Goal: Task Accomplishment & Management: Manage account settings

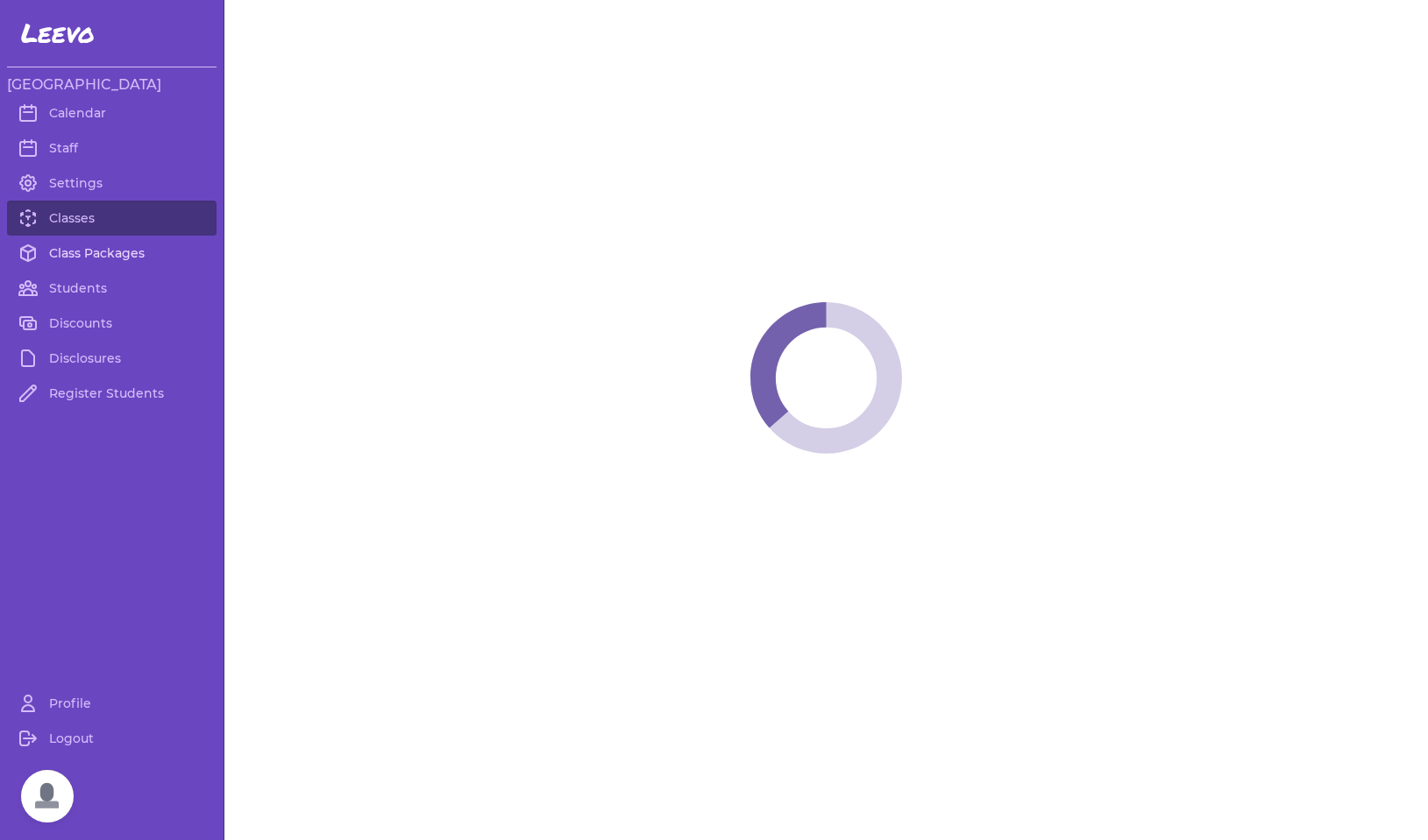
click at [98, 252] on link "Class Packages" at bounding box center [112, 253] width 209 height 35
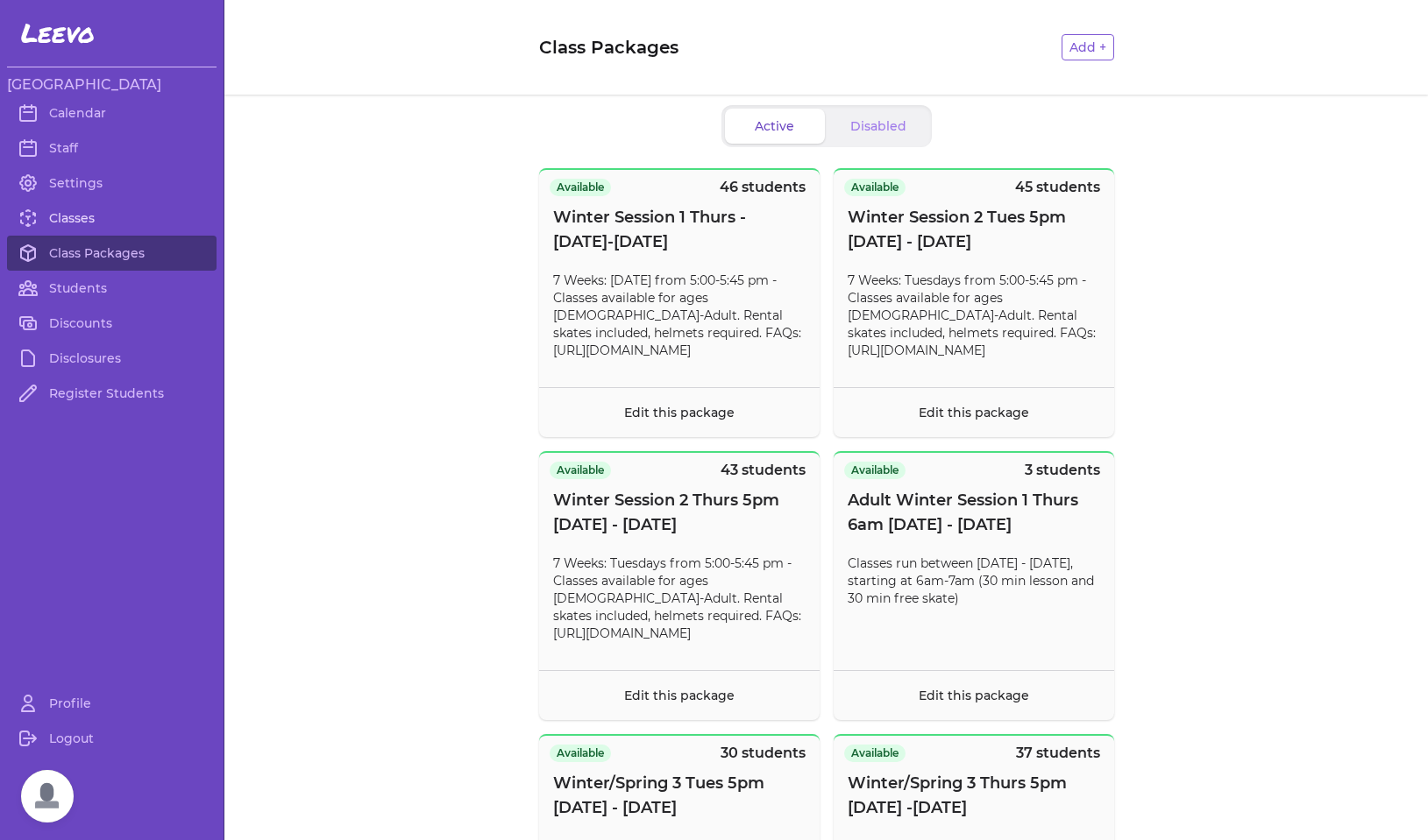
click at [83, 220] on link "Classes" at bounding box center [112, 217] width 209 height 35
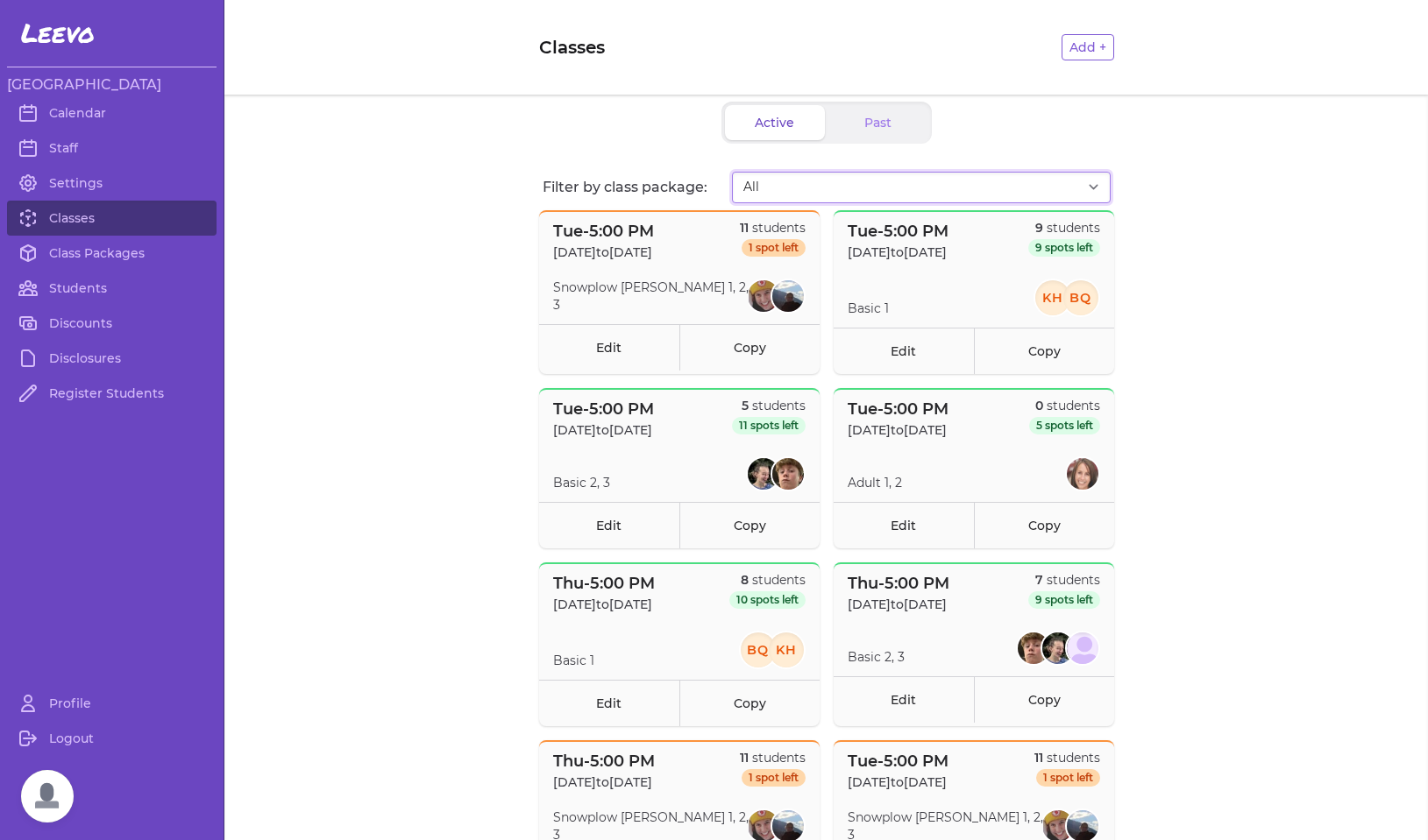
select select "2807"
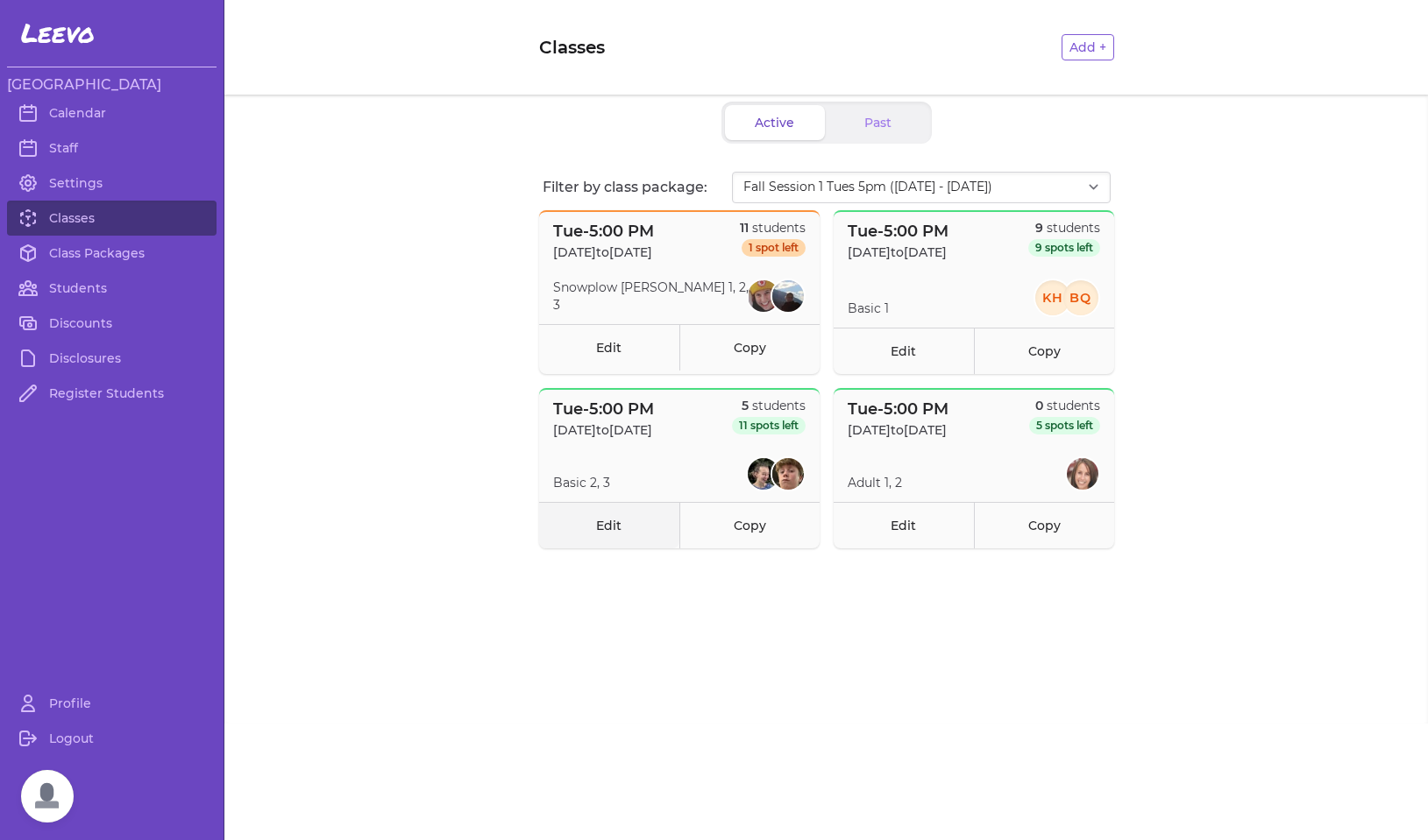
click at [608, 527] on link "Edit" at bounding box center [609, 525] width 141 height 47
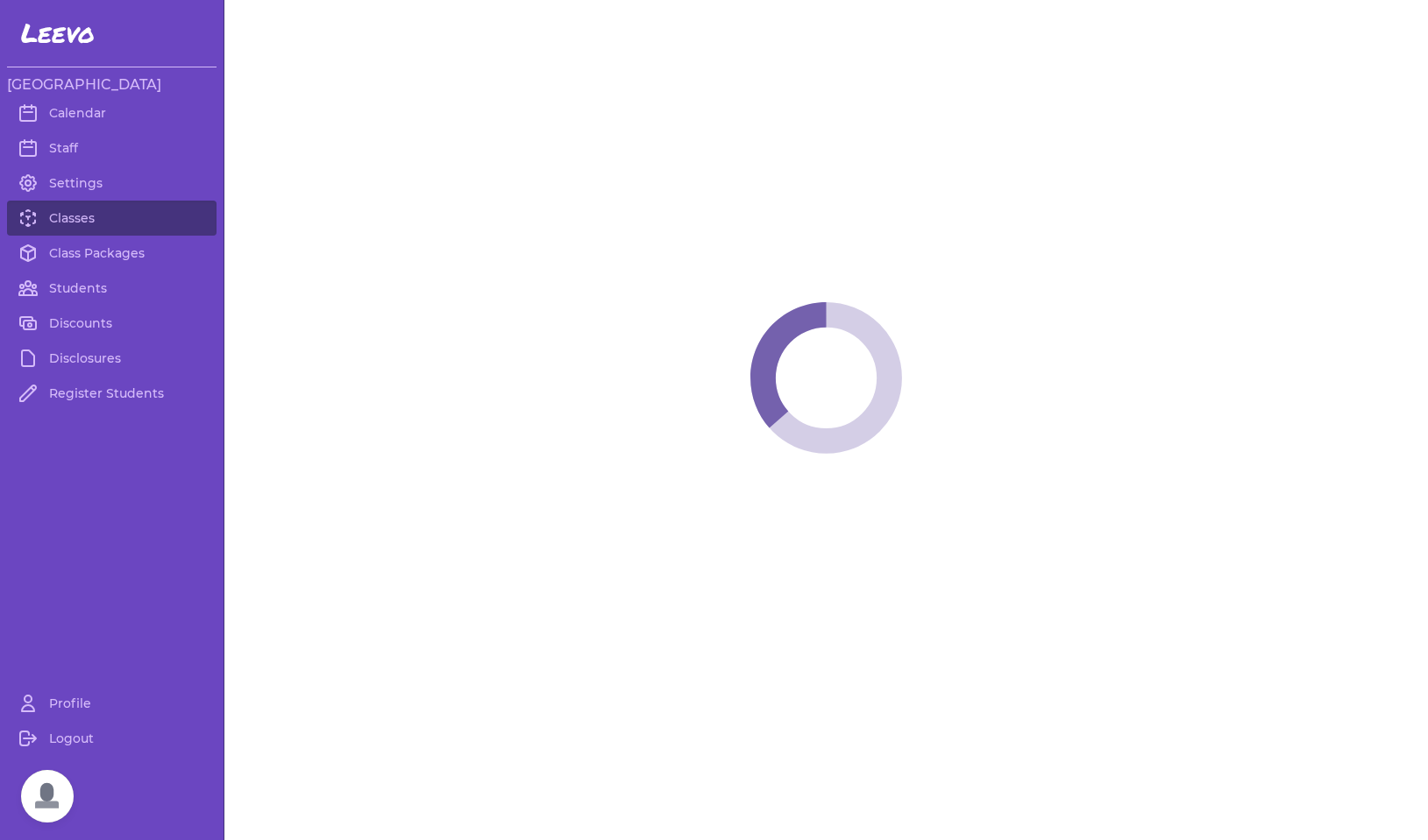
select select "2"
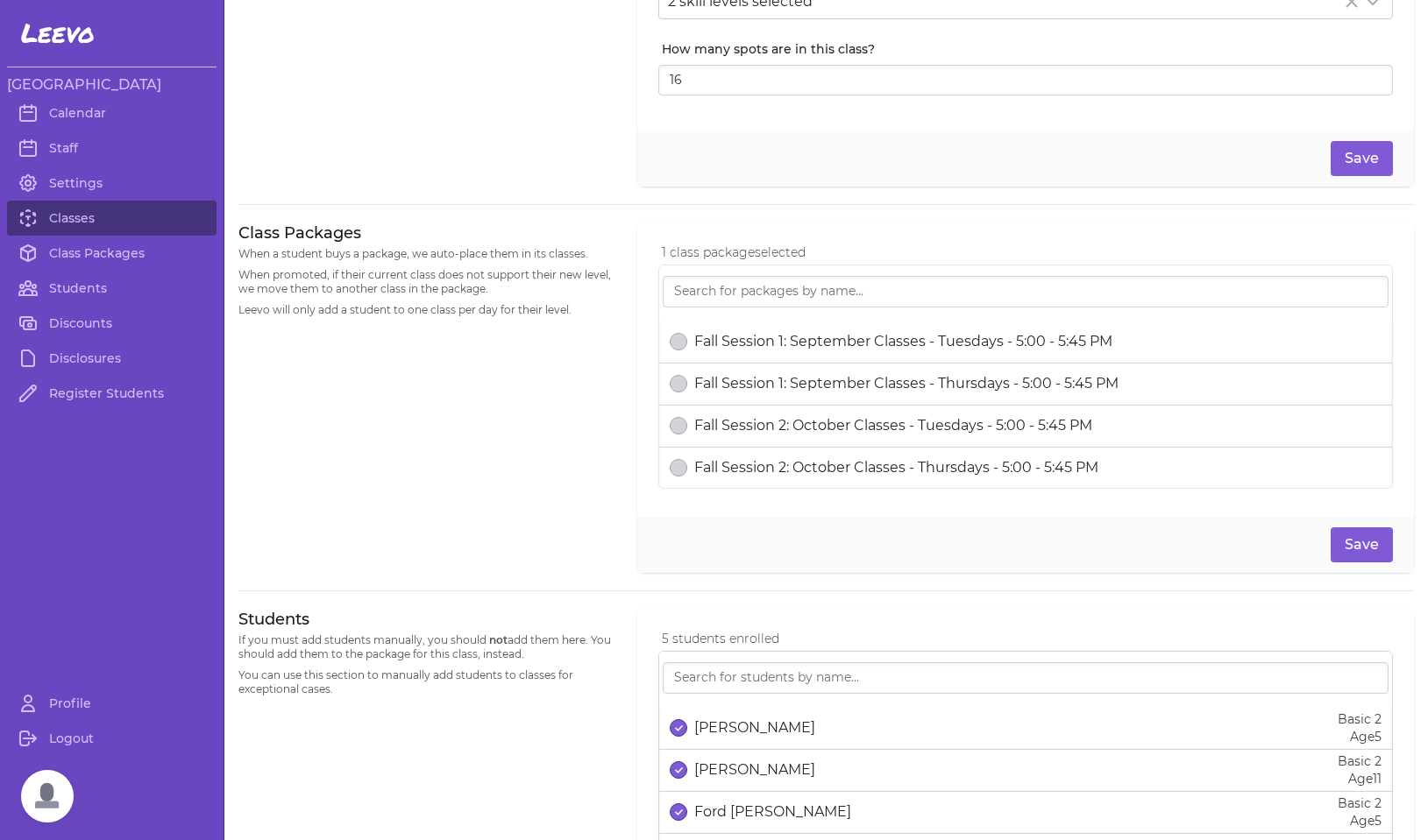
scroll to position [326, 0]
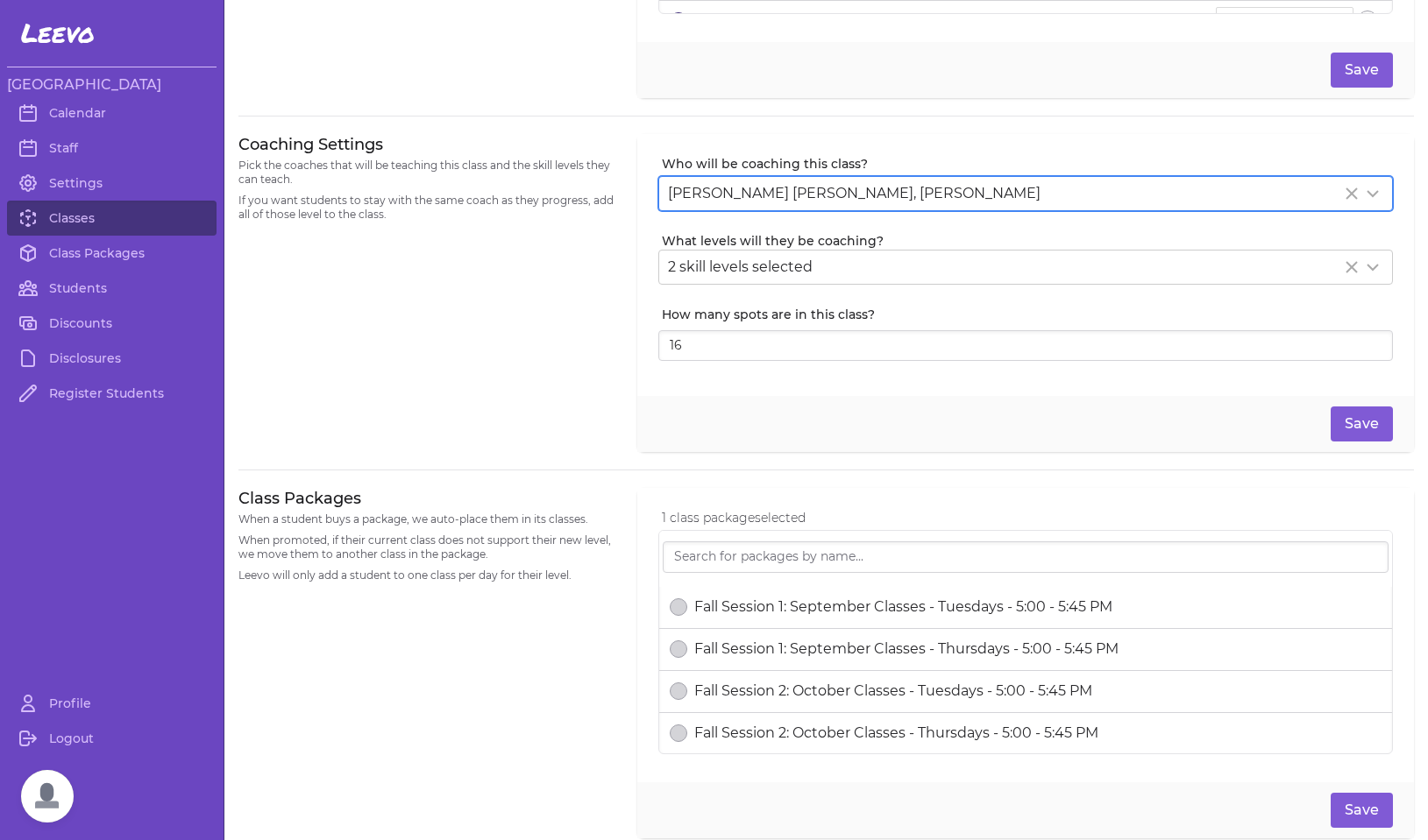
click at [914, 195] on span "Isabella Skye Mitchell, Finnegan Irwin" at bounding box center [854, 193] width 373 height 17
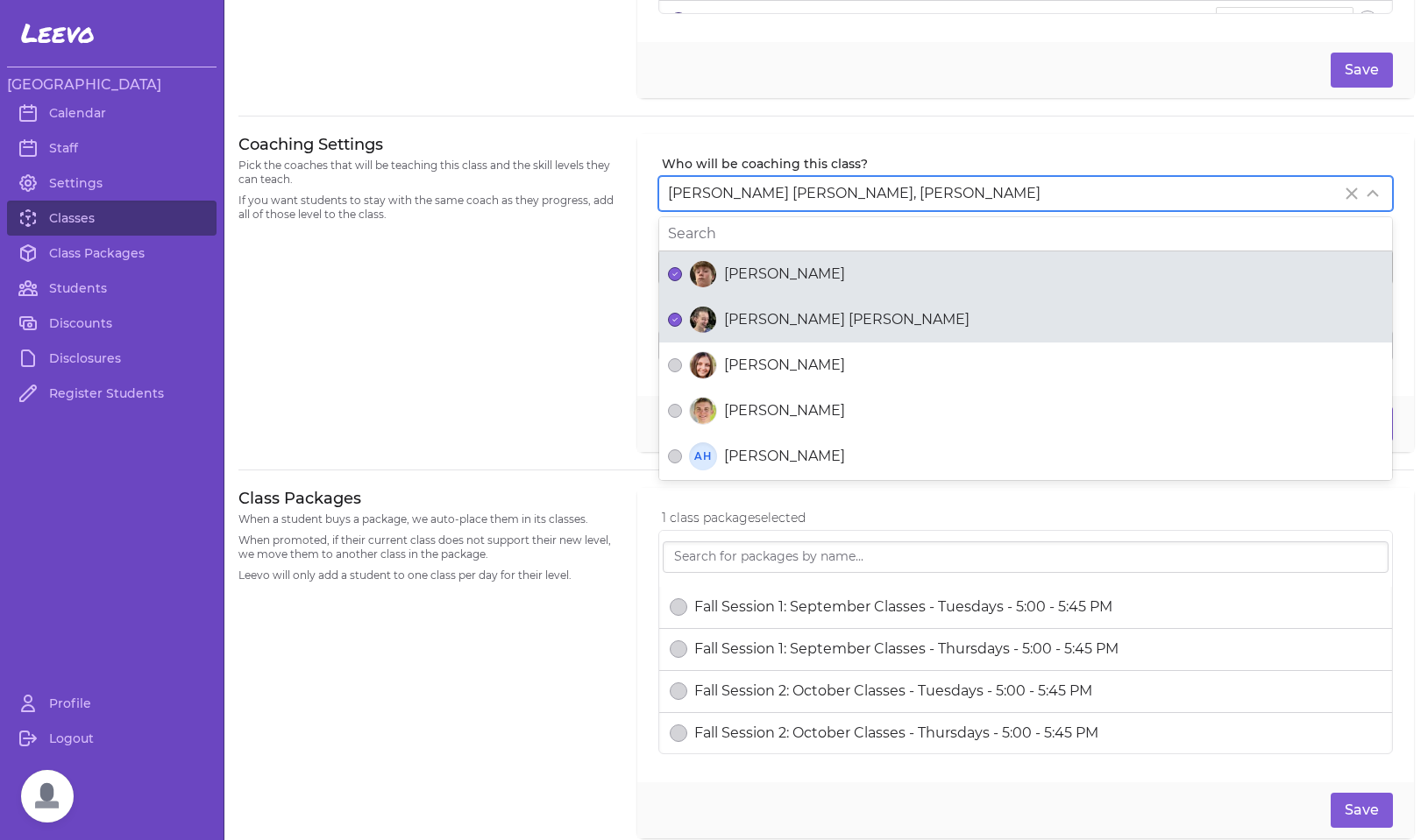
click at [760, 274] on span "Finnegan Irwin" at bounding box center [784, 274] width 121 height 21
click at [682, 274] on button "Finnegan Irwin" at bounding box center [675, 274] width 14 height 14
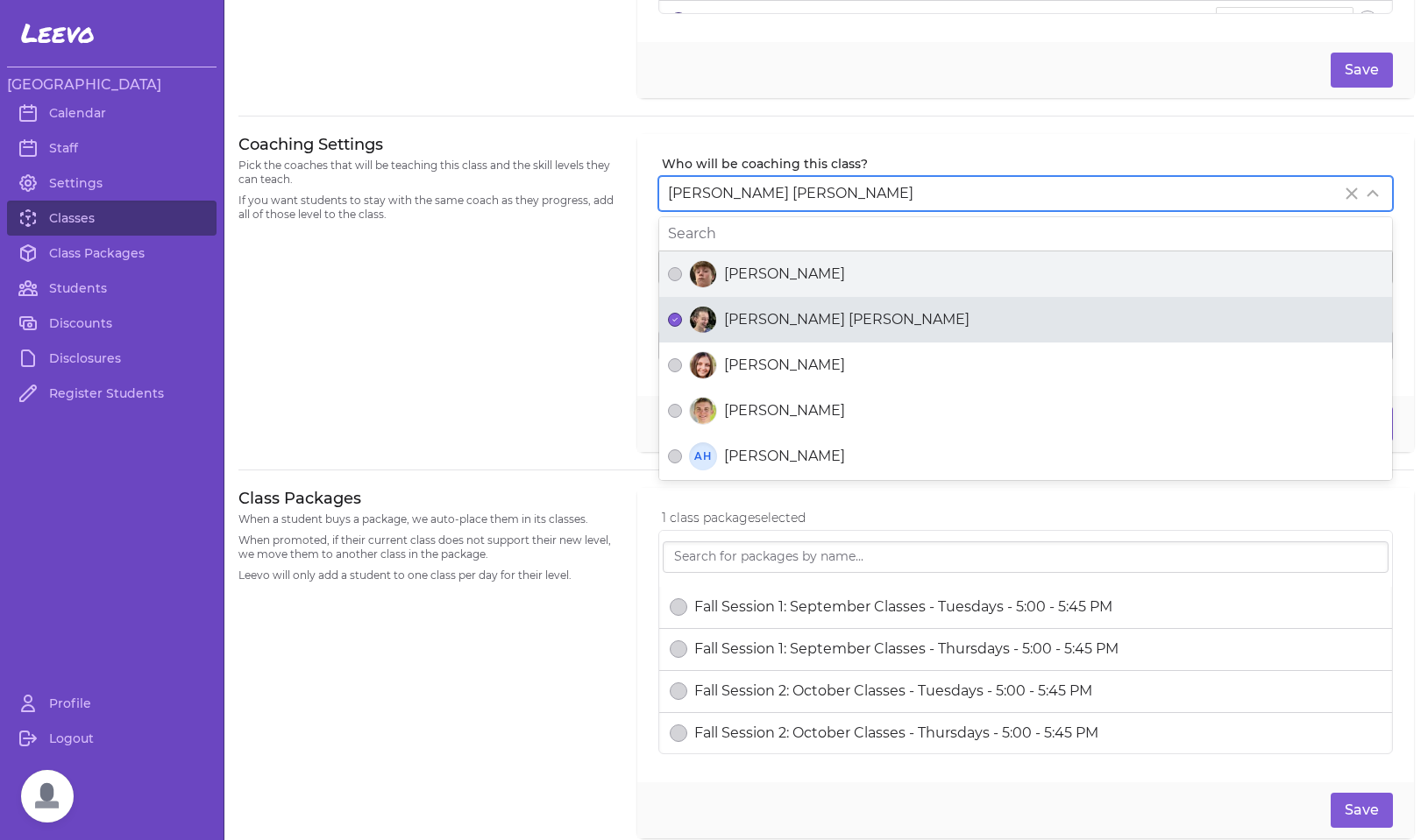
click at [754, 319] on span "Isabella Skye Mitchell" at bounding box center [847, 319] width 245 height 21
click at [682, 319] on button "Isabella Skye Mitchell" at bounding box center [675, 320] width 14 height 14
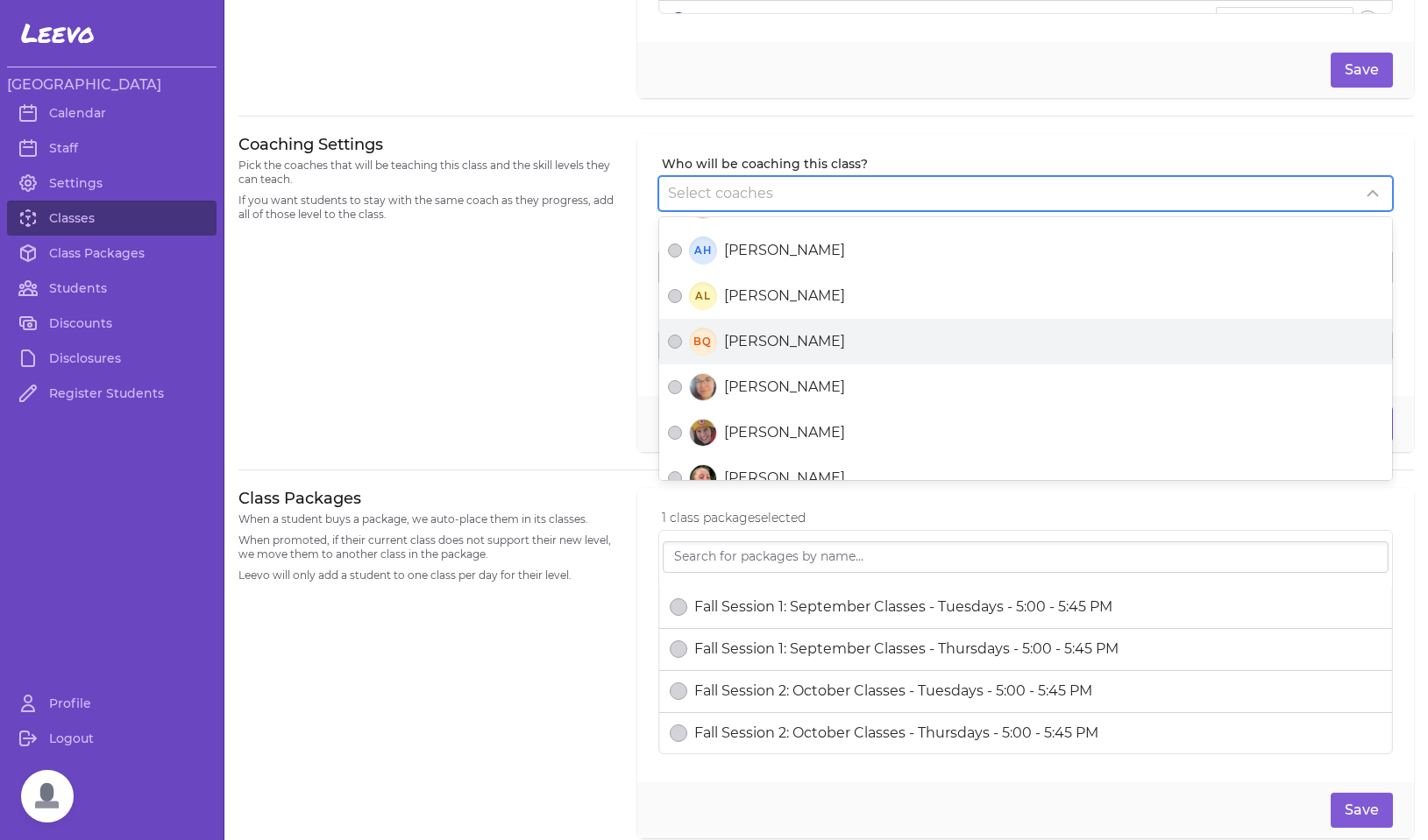
scroll to position [209, 0]
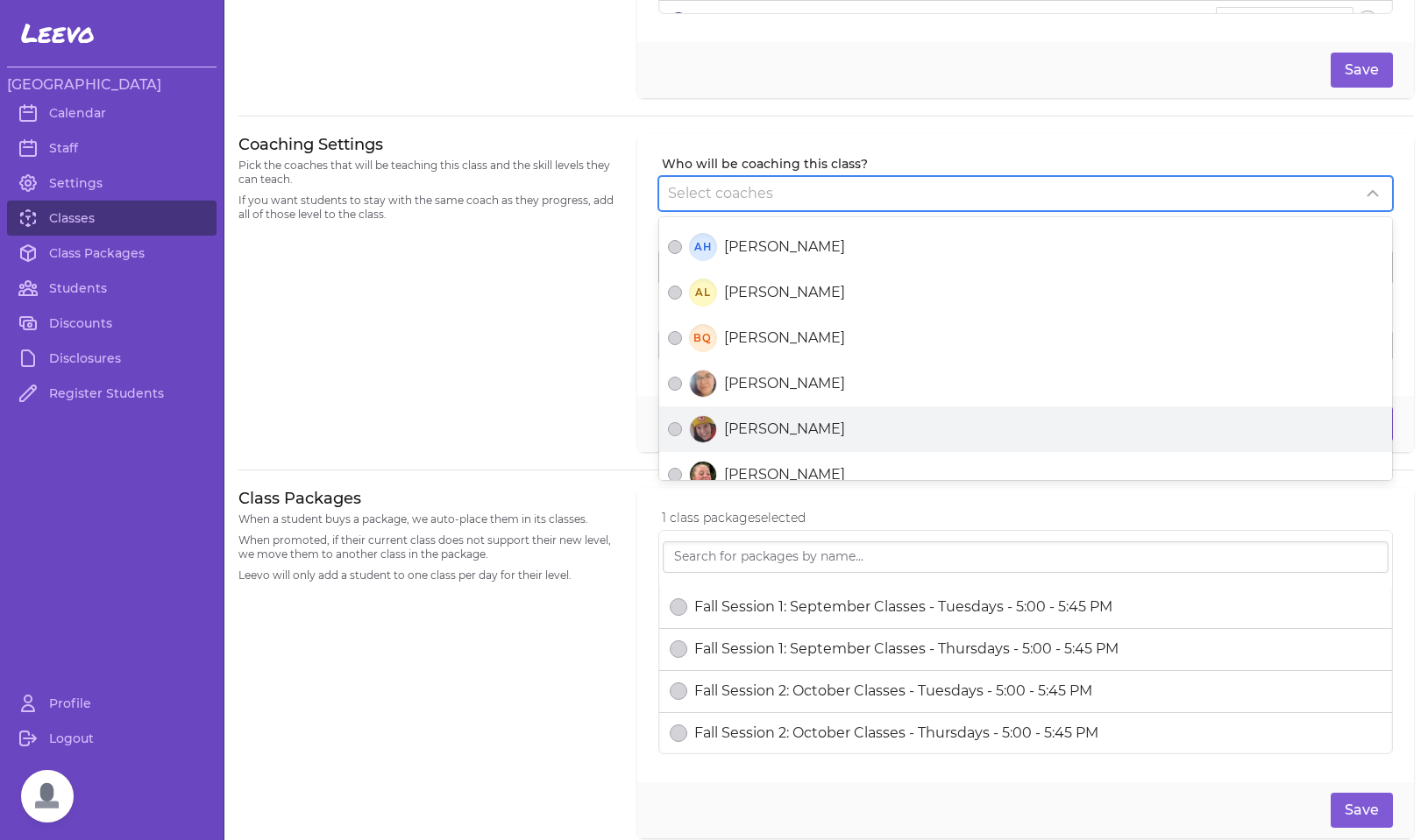
click at [766, 426] on span "Elyse Josephine Knudsen" at bounding box center [784, 428] width 121 height 21
click at [682, 426] on button "Elyse Josephine Knudsen" at bounding box center [675, 429] width 14 height 14
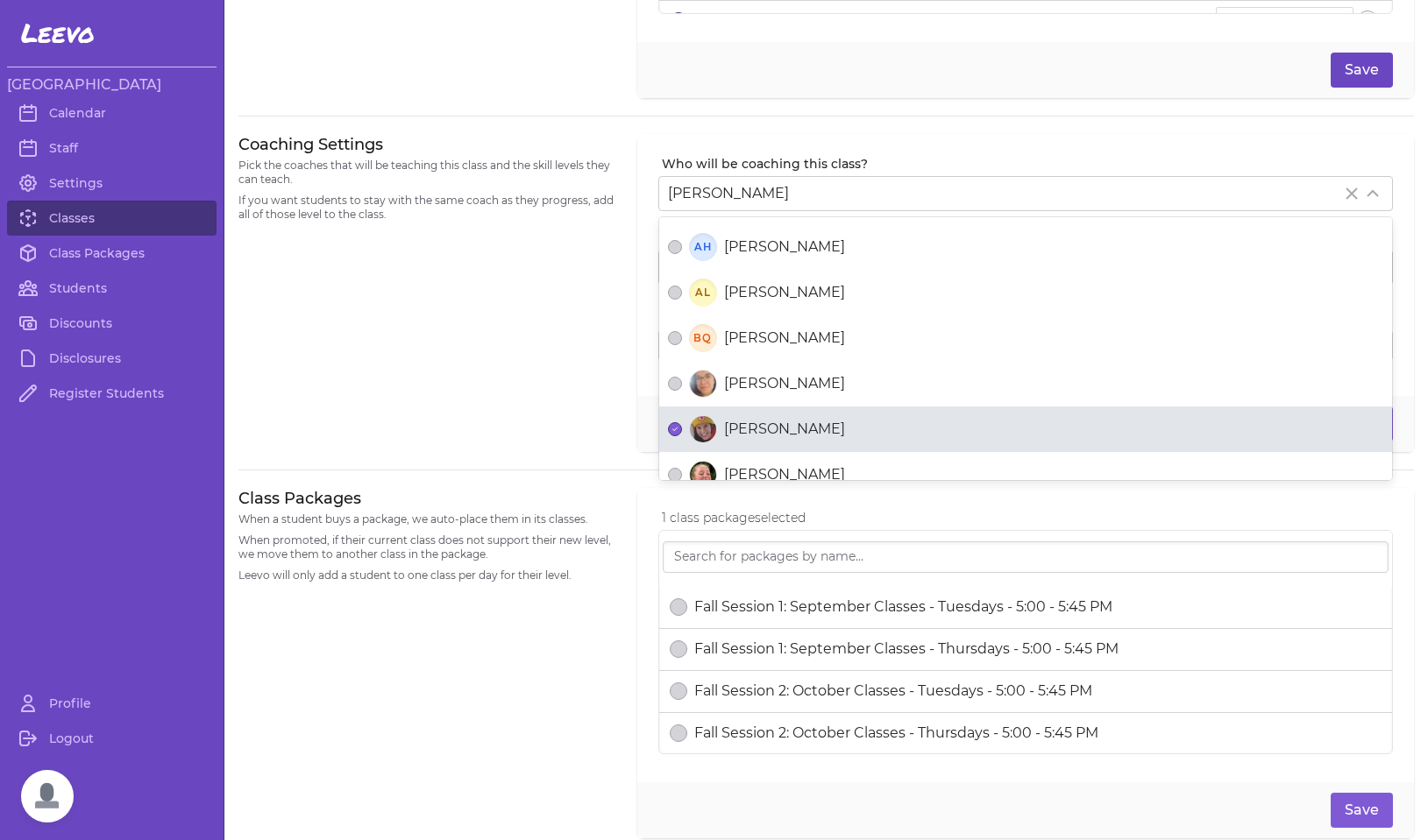
click at [1354, 69] on button "Save" at bounding box center [1361, 70] width 62 height 35
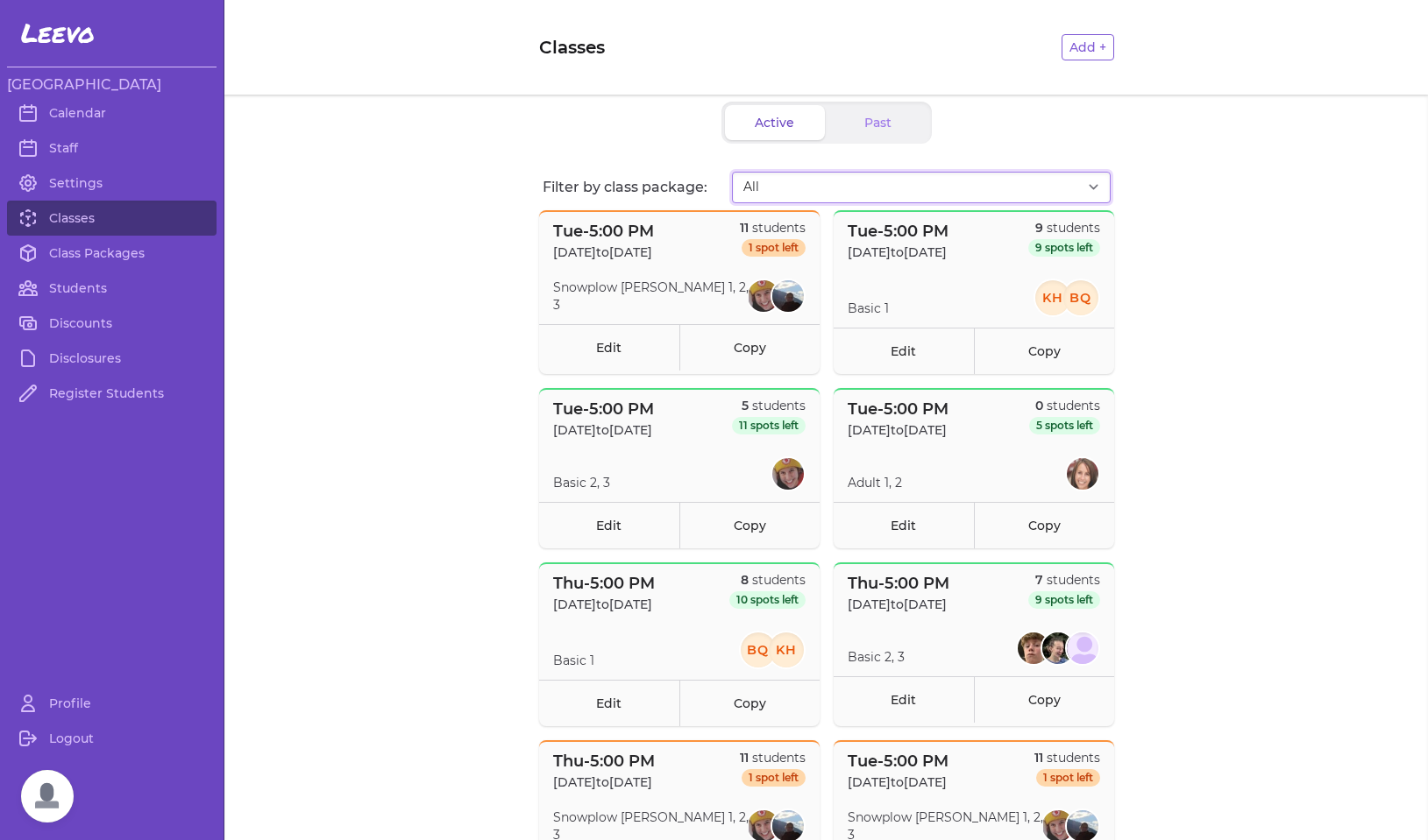
select select "2807"
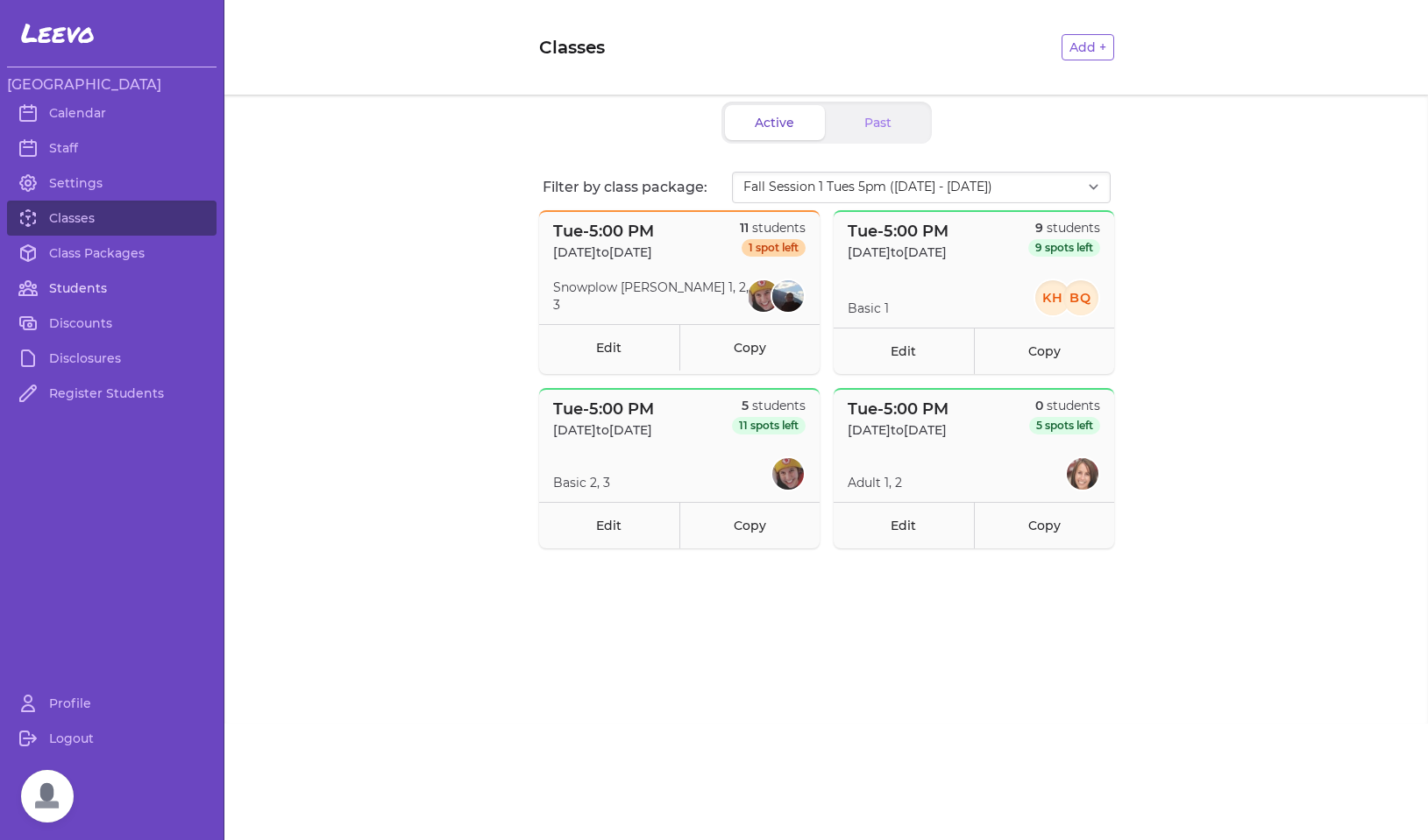
click at [60, 293] on link "Students" at bounding box center [112, 288] width 209 height 35
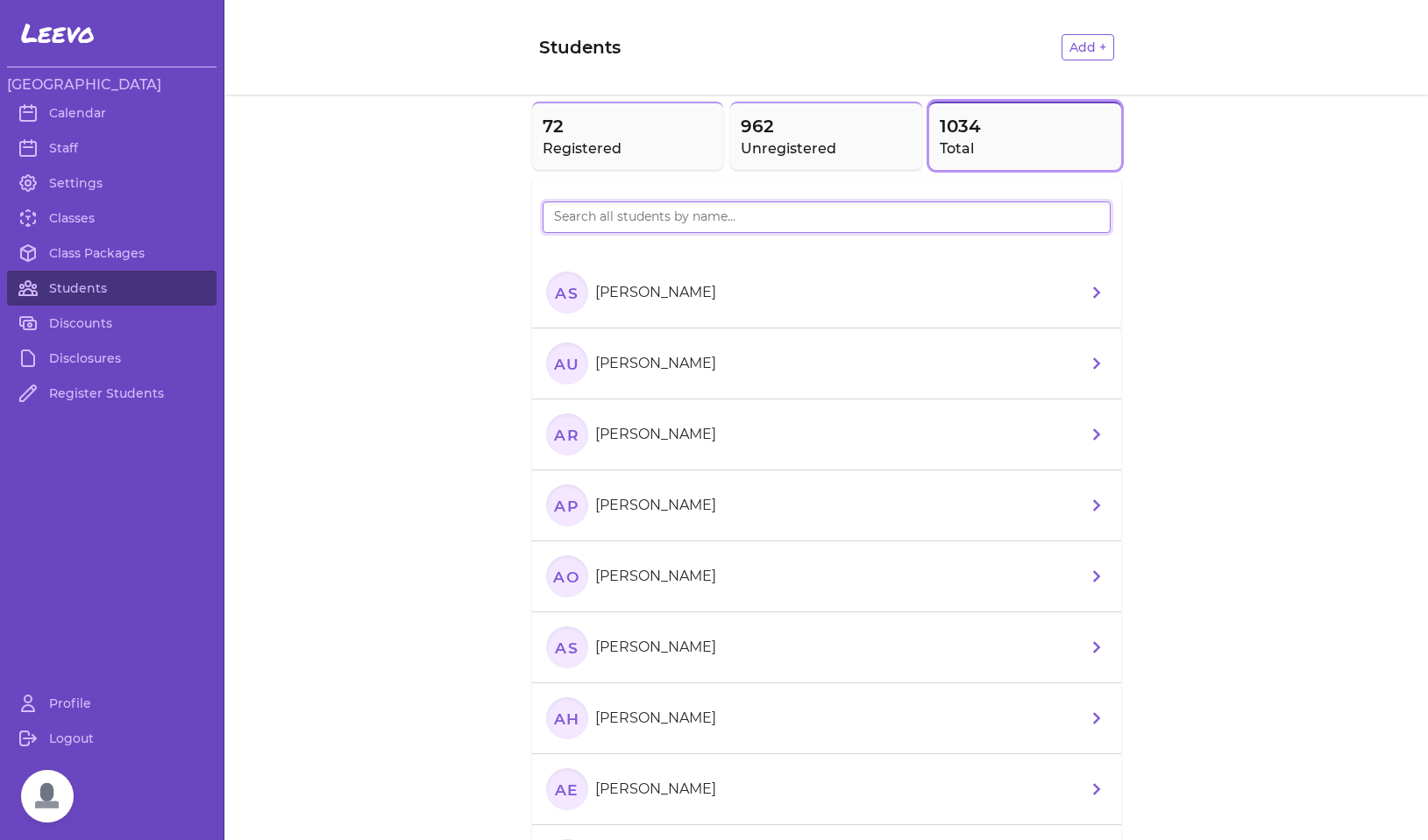
click at [731, 206] on input "search" at bounding box center [826, 217] width 568 height 32
type input "j"
type input "pierce"
click at [561, 295] on text "OP" at bounding box center [566, 292] width 27 height 18
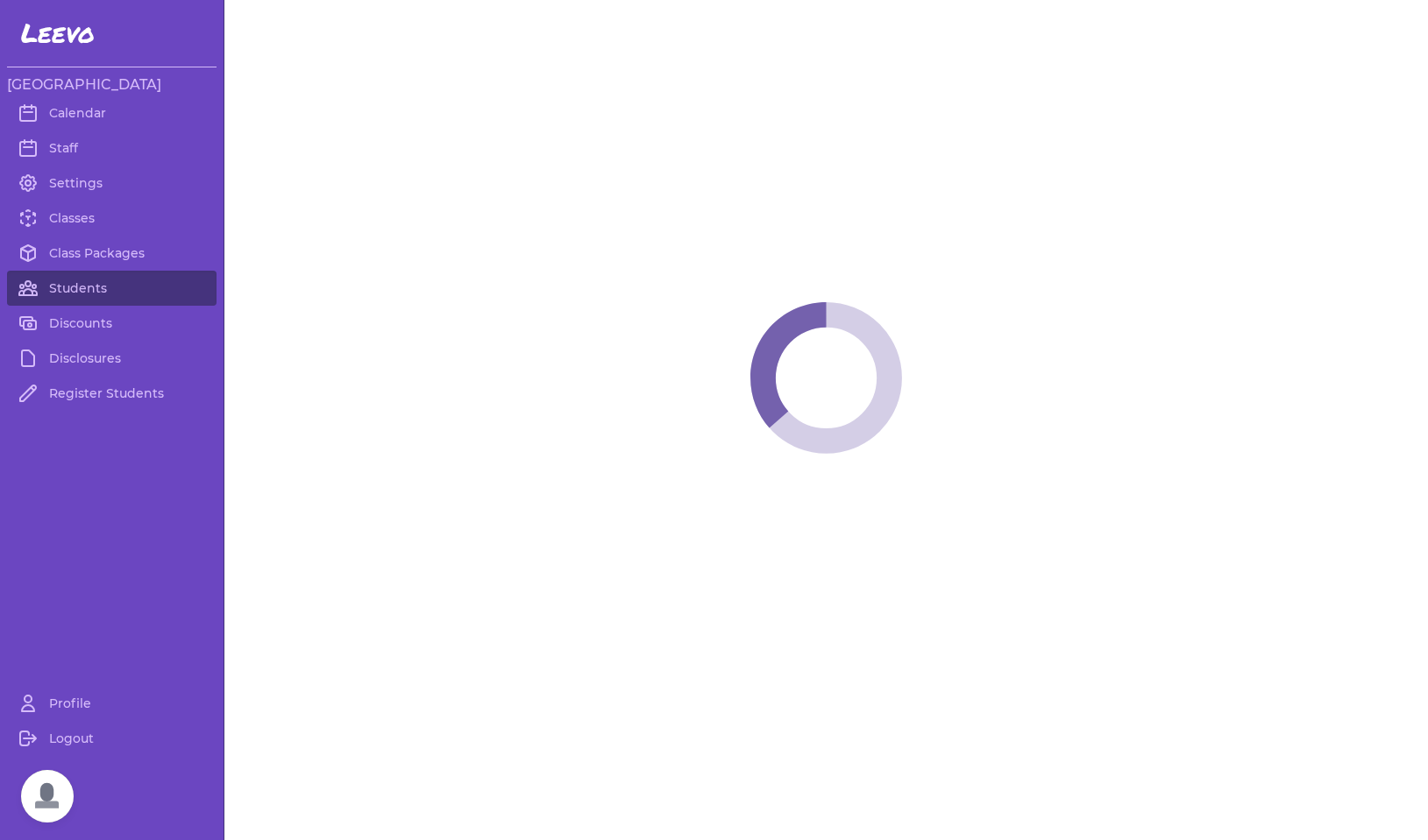
select select "MT"
select select "1"
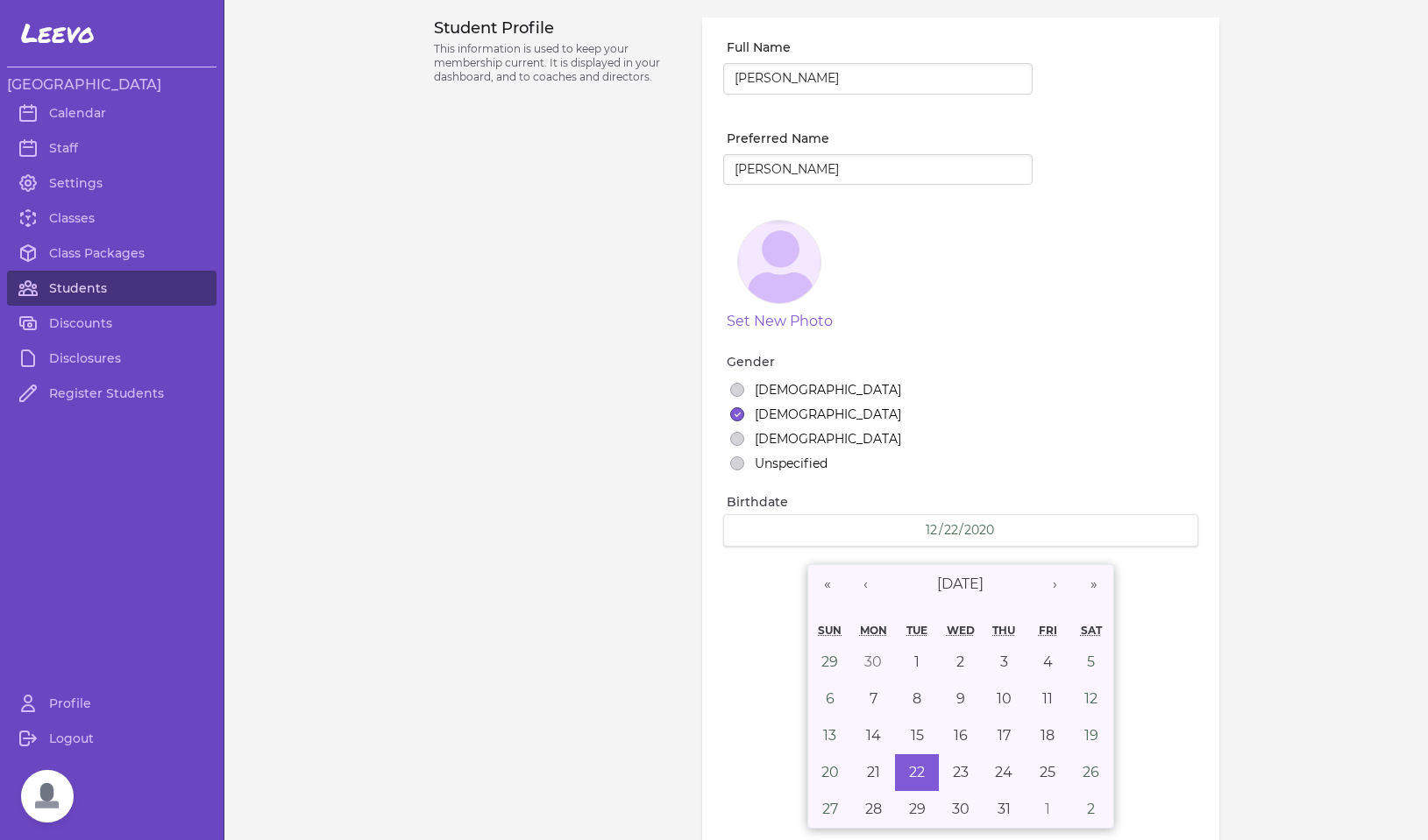
click at [79, 286] on link "Students" at bounding box center [112, 288] width 209 height 35
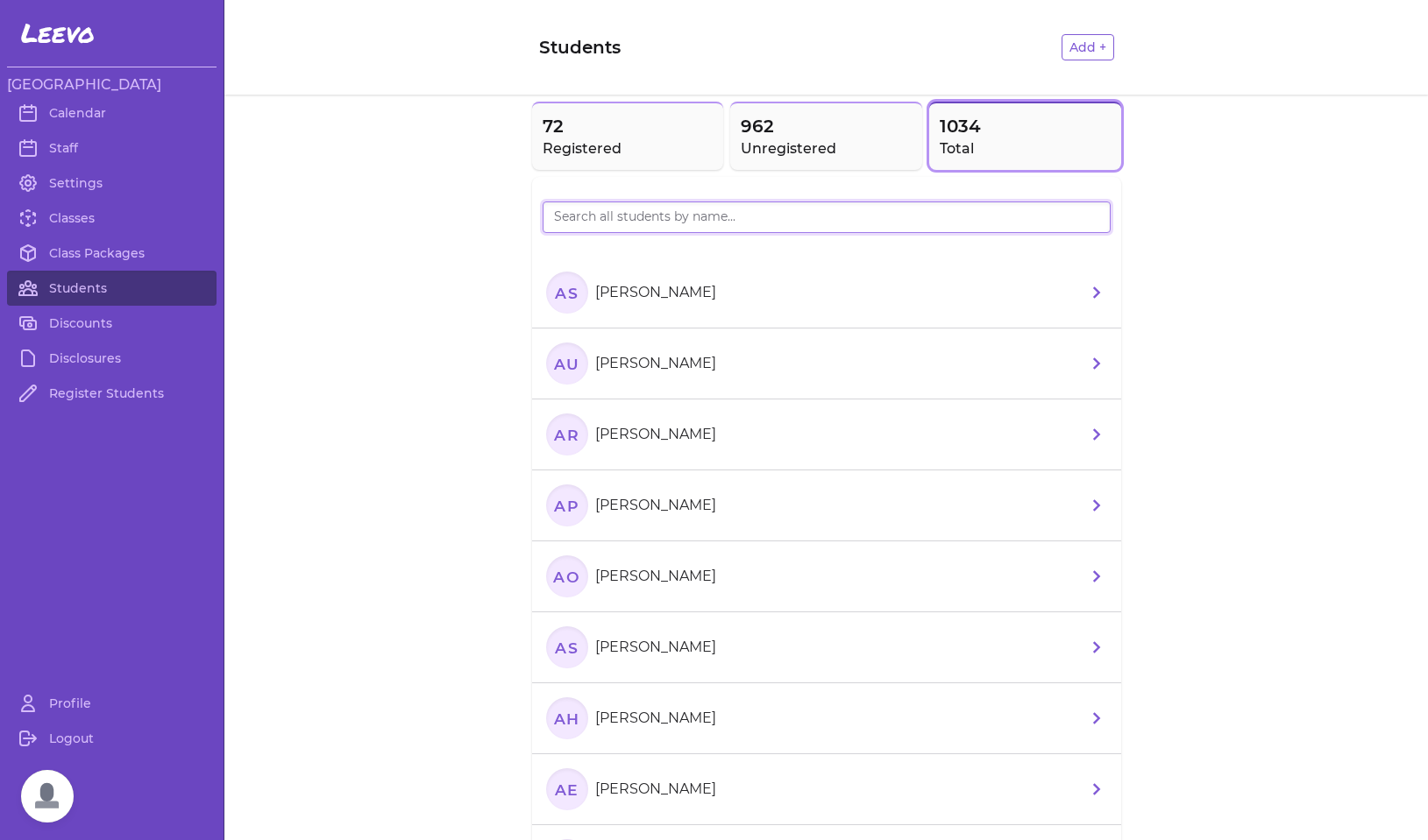
click at [730, 222] on input "search" at bounding box center [826, 217] width 568 height 32
type input "p"
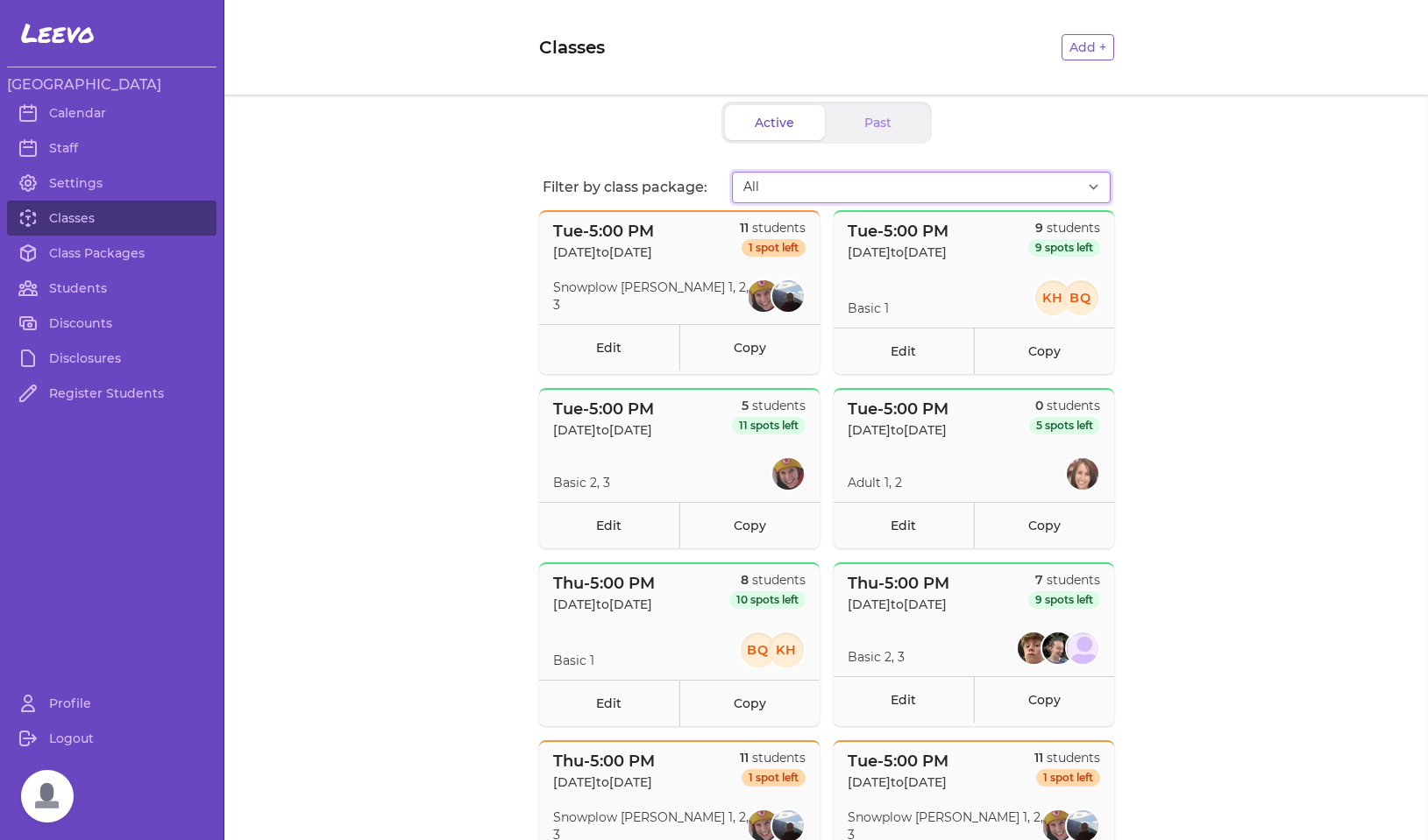
select select "2807"
